Goal: Use online tool/utility: Utilize a website feature to perform a specific function

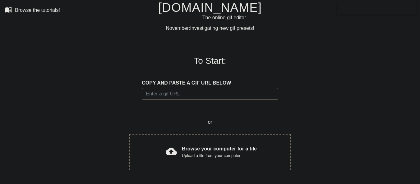
click at [173, 154] on span "cloud_upload" at bounding box center [171, 151] width 11 height 11
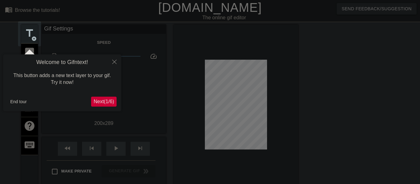
scroll to position [15, 0]
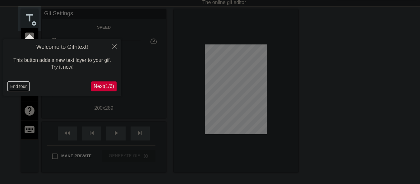
click at [9, 86] on button "End tour" at bounding box center [18, 86] width 21 height 9
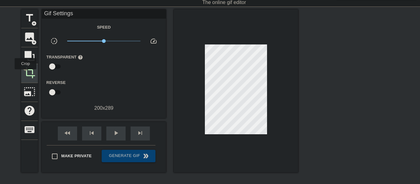
click at [26, 74] on span "crop" at bounding box center [30, 73] width 12 height 12
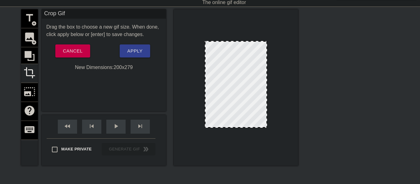
drag, startPoint x: 232, startPoint y: 130, endPoint x: 231, endPoint y: 127, distance: 3.1
click at [231, 127] on div at bounding box center [236, 127] width 61 height 3
click at [145, 53] on button "Apply" at bounding box center [135, 50] width 30 height 13
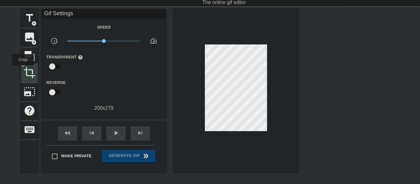
click at [23, 70] on div "crop" at bounding box center [29, 73] width 17 height 19
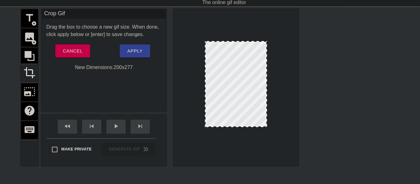
click at [241, 127] on div at bounding box center [236, 126] width 61 height 3
click at [133, 51] on span "Apply" at bounding box center [134, 51] width 15 height 8
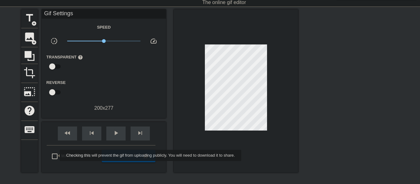
click at [56, 155] on input "Make Private" at bounding box center [54, 156] width 13 height 13
checkbox input "true"
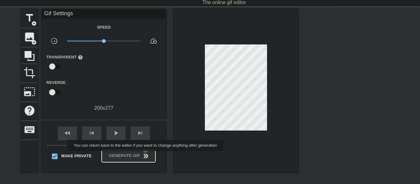
click at [145, 156] on span "double_arrow" at bounding box center [145, 155] width 7 height 7
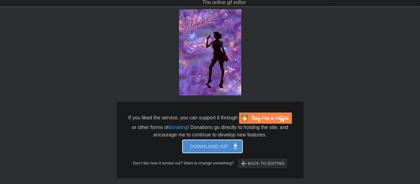
click at [209, 148] on span "Download gif get_app" at bounding box center [212, 147] width 45 height 8
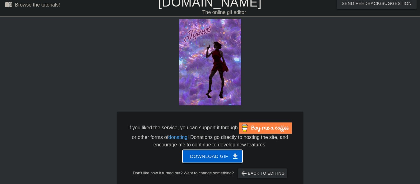
scroll to position [0, 0]
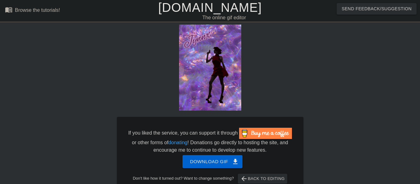
click at [211, 12] on link "[DOMAIN_NAME]" at bounding box center [210, 8] width 104 height 14
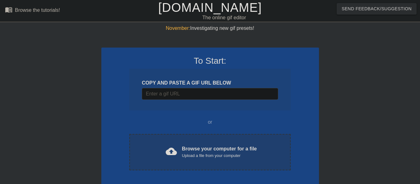
click at [189, 158] on div "Upload a file from your computer" at bounding box center [219, 156] width 75 height 6
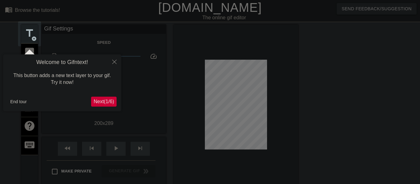
scroll to position [15, 0]
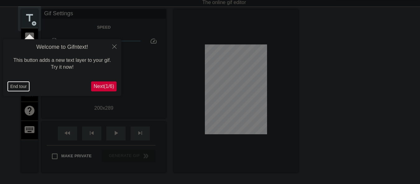
click at [21, 86] on button "End tour" at bounding box center [18, 86] width 21 height 9
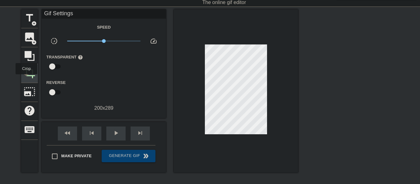
click at [26, 79] on div "crop" at bounding box center [29, 73] width 17 height 19
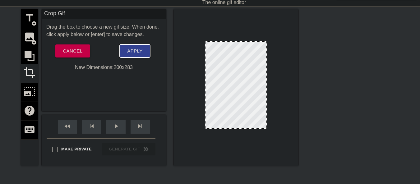
click at [123, 53] on button "Apply" at bounding box center [135, 50] width 30 height 13
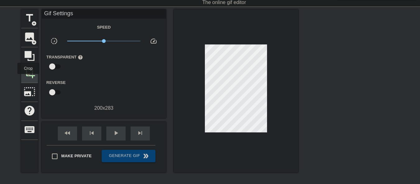
click at [28, 78] on div "crop" at bounding box center [29, 73] width 17 height 19
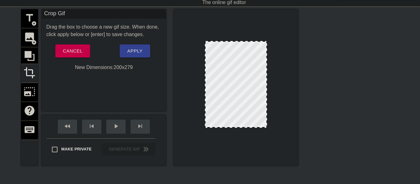
click at [238, 129] on div at bounding box center [236, 127] width 61 height 3
click at [128, 51] on span "Apply" at bounding box center [134, 51] width 15 height 8
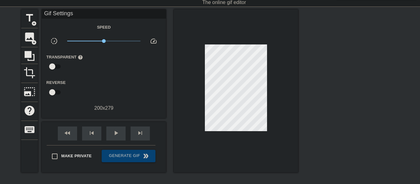
click at [21, 77] on div "title add_circle image add_circle crop photo_size_select_large help keyboard Gi…" at bounding box center [210, 102] width 420 height 187
click at [27, 73] on span "crop" at bounding box center [30, 73] width 12 height 12
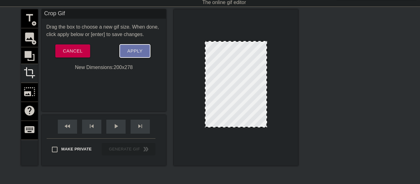
click at [141, 53] on span "Apply" at bounding box center [134, 51] width 15 height 8
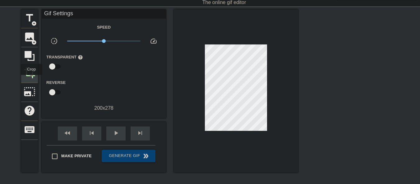
click at [31, 79] on div "crop" at bounding box center [29, 73] width 17 height 19
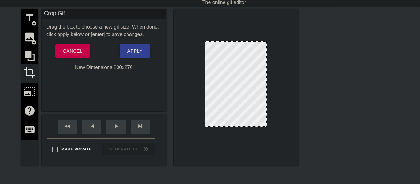
click at [240, 127] on div at bounding box center [236, 126] width 61 height 3
click at [138, 48] on span "Apply" at bounding box center [134, 51] width 15 height 8
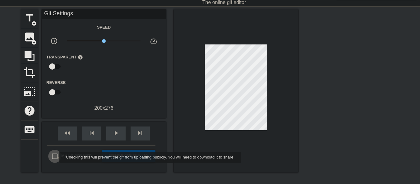
click at [55, 157] on input "Make Private" at bounding box center [54, 156] width 13 height 13
checkbox input "true"
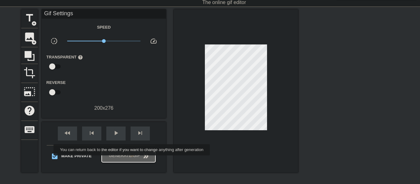
click at [133, 160] on button "Generate Gif double_arrow" at bounding box center [129, 156] width 54 height 12
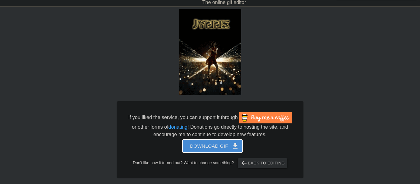
click at [206, 149] on span "Download gif get_app" at bounding box center [212, 146] width 45 height 8
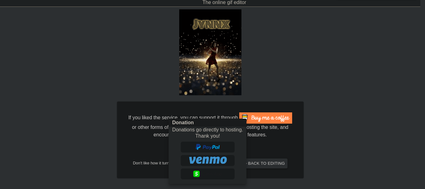
click at [362, 123] on div at bounding box center [212, 94] width 425 height 189
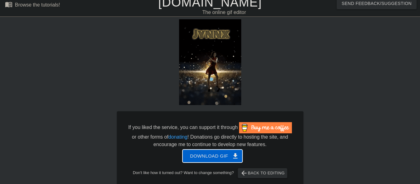
scroll to position [0, 0]
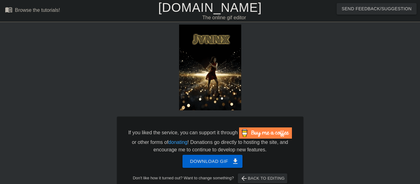
click at [208, 5] on link "[DOMAIN_NAME]" at bounding box center [210, 8] width 104 height 14
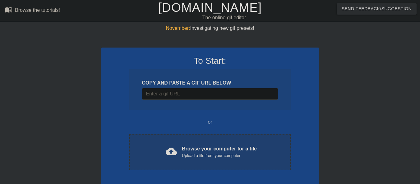
click at [217, 146] on div "Browse your computer for a file Upload a file from your computer" at bounding box center [219, 152] width 75 height 14
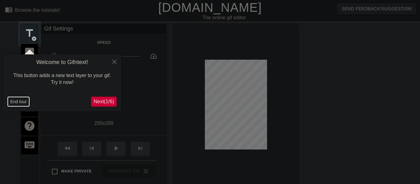
click at [11, 100] on button "End tour" at bounding box center [18, 101] width 21 height 9
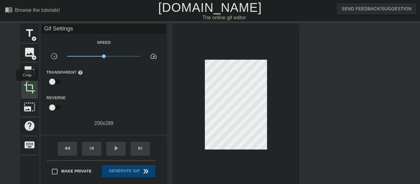
click at [27, 86] on span "crop" at bounding box center [30, 88] width 12 height 12
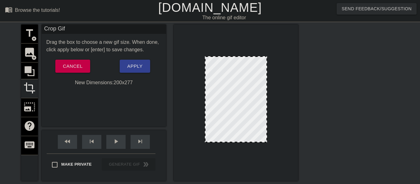
drag, startPoint x: 242, startPoint y: 145, endPoint x: 244, endPoint y: 142, distance: 4.2
click at [137, 68] on span "Apply" at bounding box center [134, 66] width 15 height 8
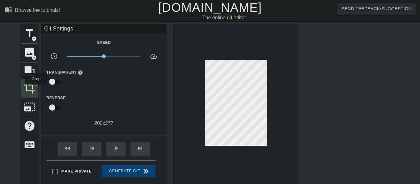
click at [34, 90] on span "crop" at bounding box center [30, 88] width 12 height 12
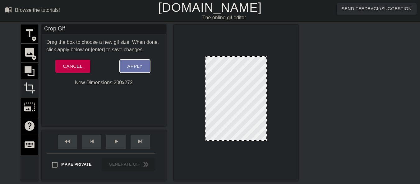
click at [133, 69] on span "Apply" at bounding box center [134, 66] width 15 height 8
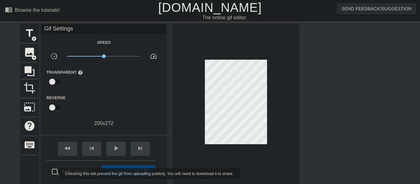
click at [54, 174] on input "Make Private" at bounding box center [54, 171] width 13 height 13
checkbox input "true"
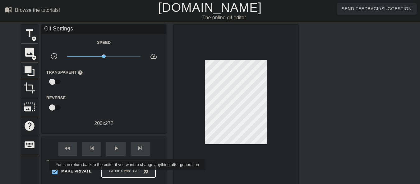
click at [128, 175] on button "Generate Gif double_arrow" at bounding box center [129, 171] width 54 height 12
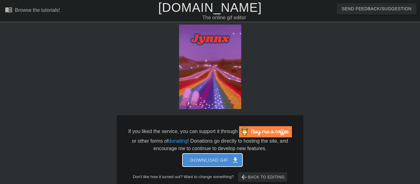
click at [209, 163] on span "Download gif get_app" at bounding box center [212, 160] width 45 height 8
